Goal: Find specific page/section: Find specific page/section

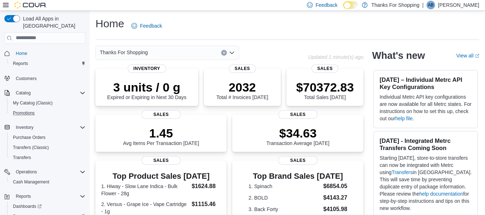
scroll to position [18, 0]
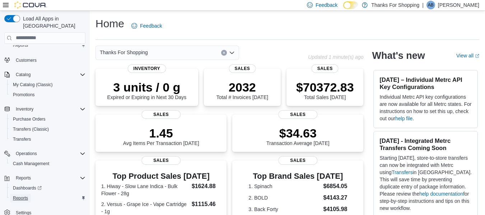
click at [20, 195] on span "Reports" at bounding box center [20, 198] width 15 height 6
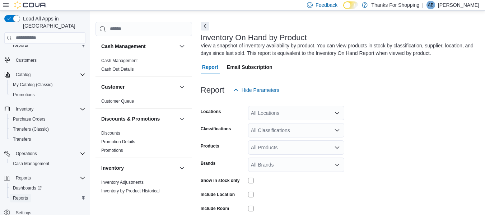
scroll to position [24, 0]
